Goal: Task Accomplishment & Management: Complete application form

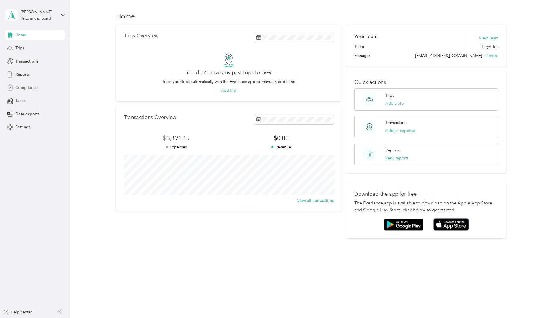
click at [27, 86] on span "Compliance" at bounding box center [26, 88] width 22 height 6
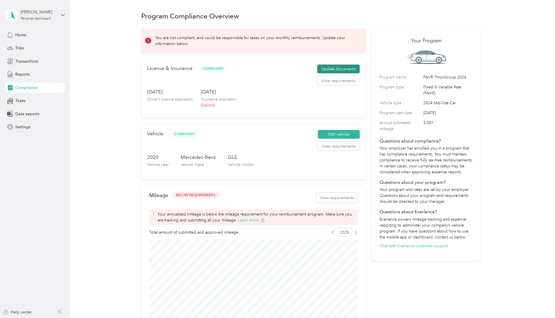
click at [328, 70] on button "Update documents" at bounding box center [338, 68] width 42 height 9
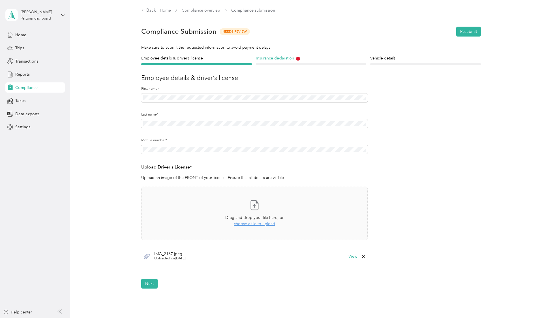
click at [279, 58] on h4 "Insurance declaration" at bounding box center [311, 58] width 111 height 6
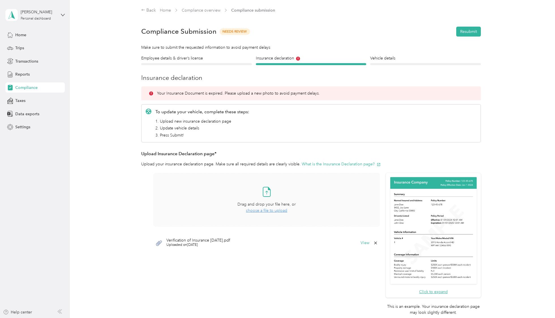
click at [262, 211] on span "choose a file to upload" at bounding box center [266, 210] width 41 height 5
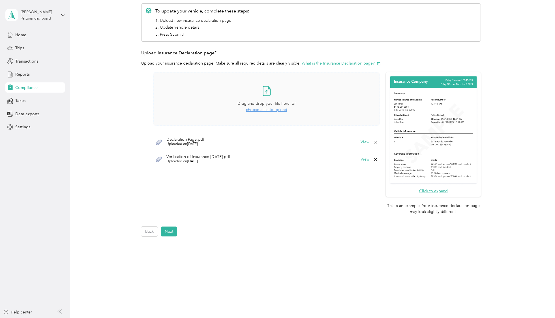
scroll to position [102, 0]
click at [174, 228] on button "Next" at bounding box center [169, 230] width 16 height 10
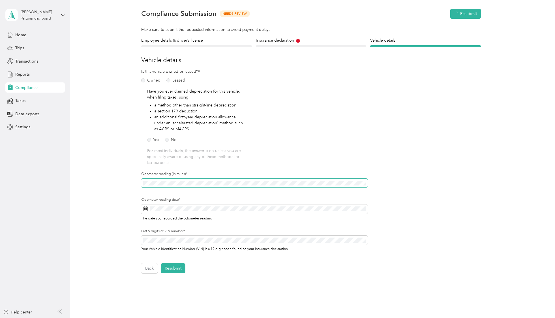
scroll to position [7, 0]
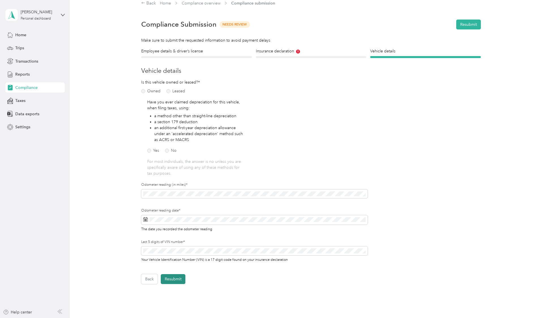
click at [177, 276] on button "Resubmit" at bounding box center [173, 279] width 25 height 10
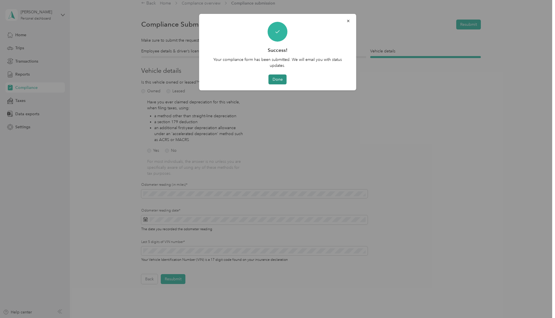
click at [274, 80] on button "Done" at bounding box center [277, 79] width 18 height 10
